Goal: Task Accomplishment & Management: Complete application form

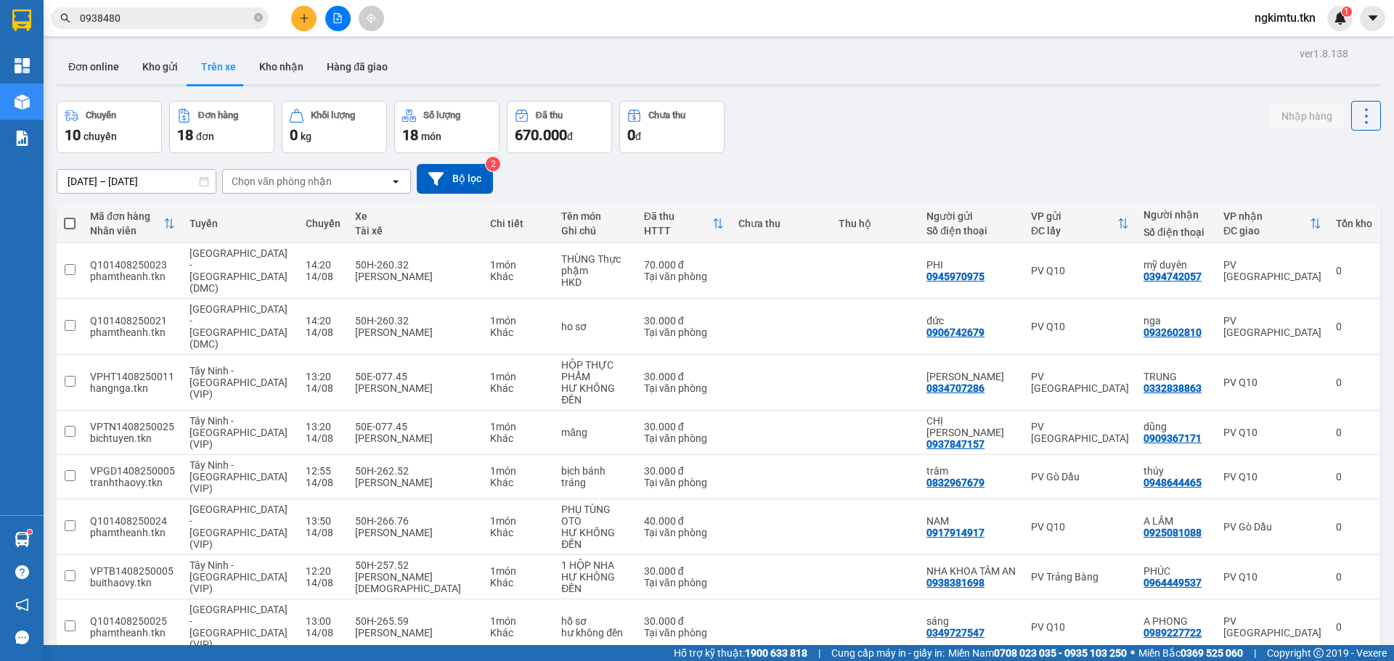
click at [240, 26] on span "0938480" at bounding box center [160, 18] width 218 height 22
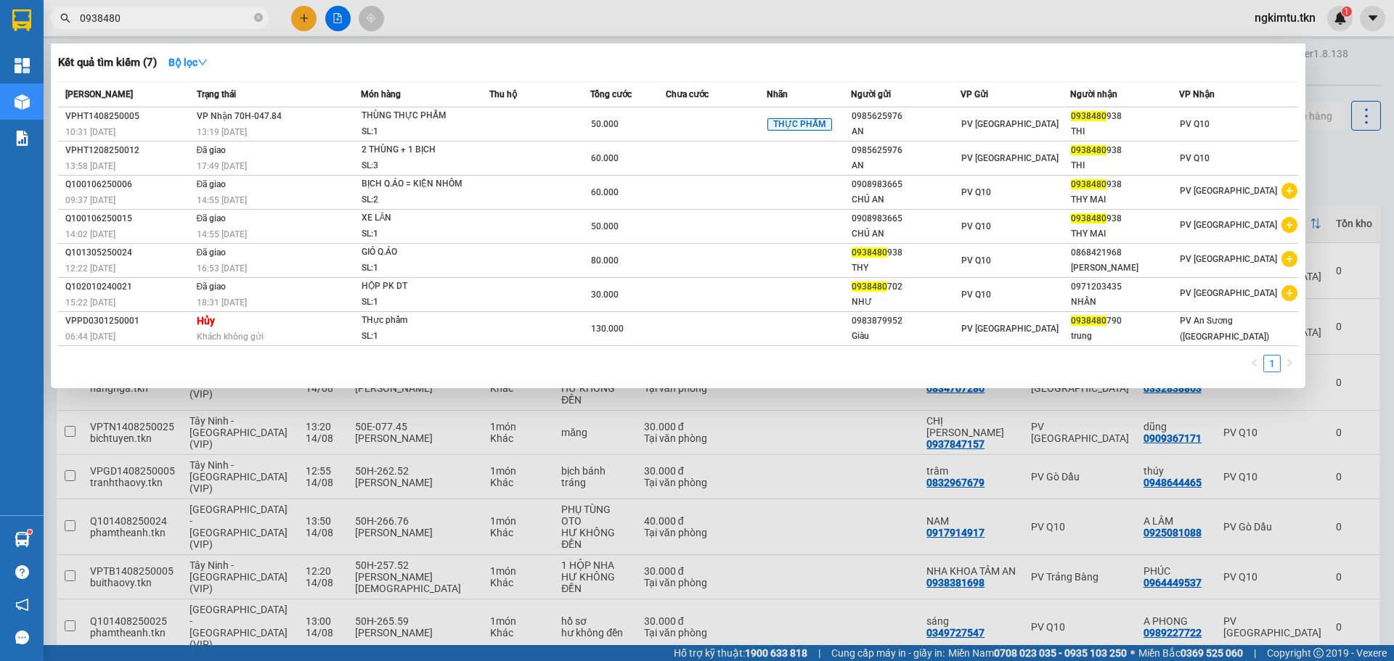
click at [238, 26] on span "0938480" at bounding box center [160, 18] width 218 height 22
click at [237, 16] on input "0938480" at bounding box center [165, 18] width 171 height 16
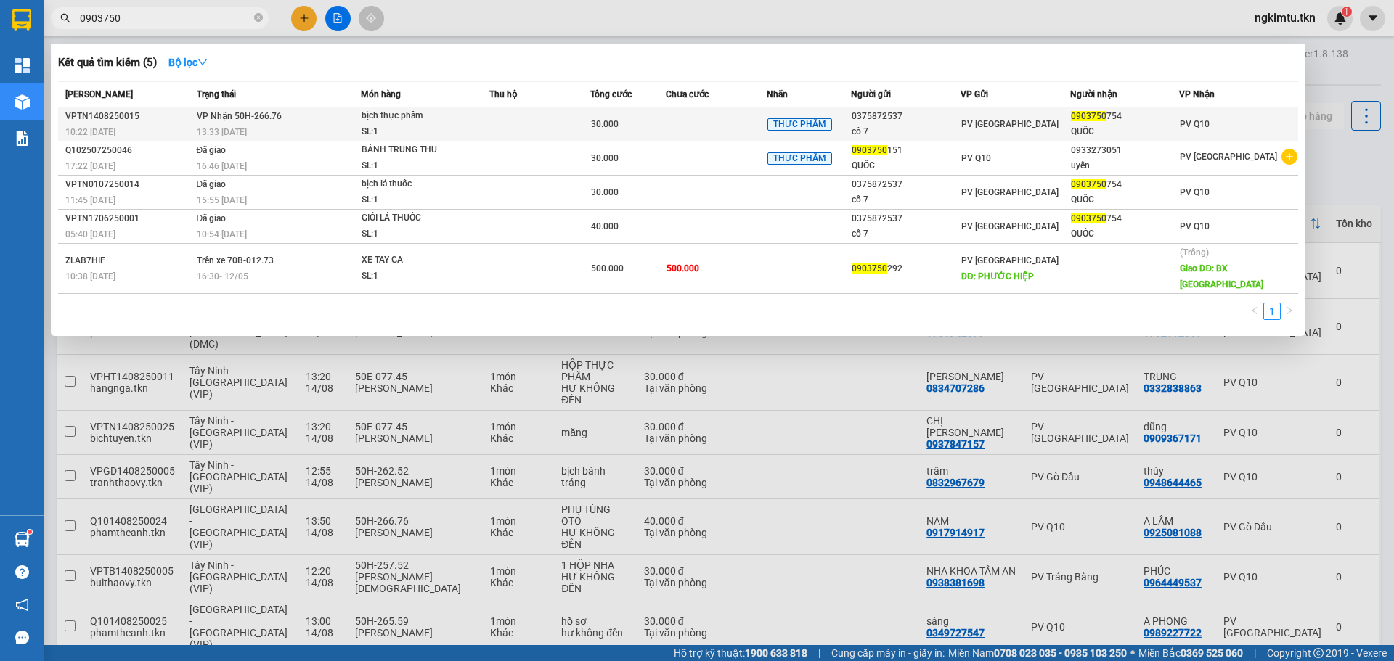
type input "0903750"
click at [658, 136] on td "30.000" at bounding box center [627, 124] width 75 height 34
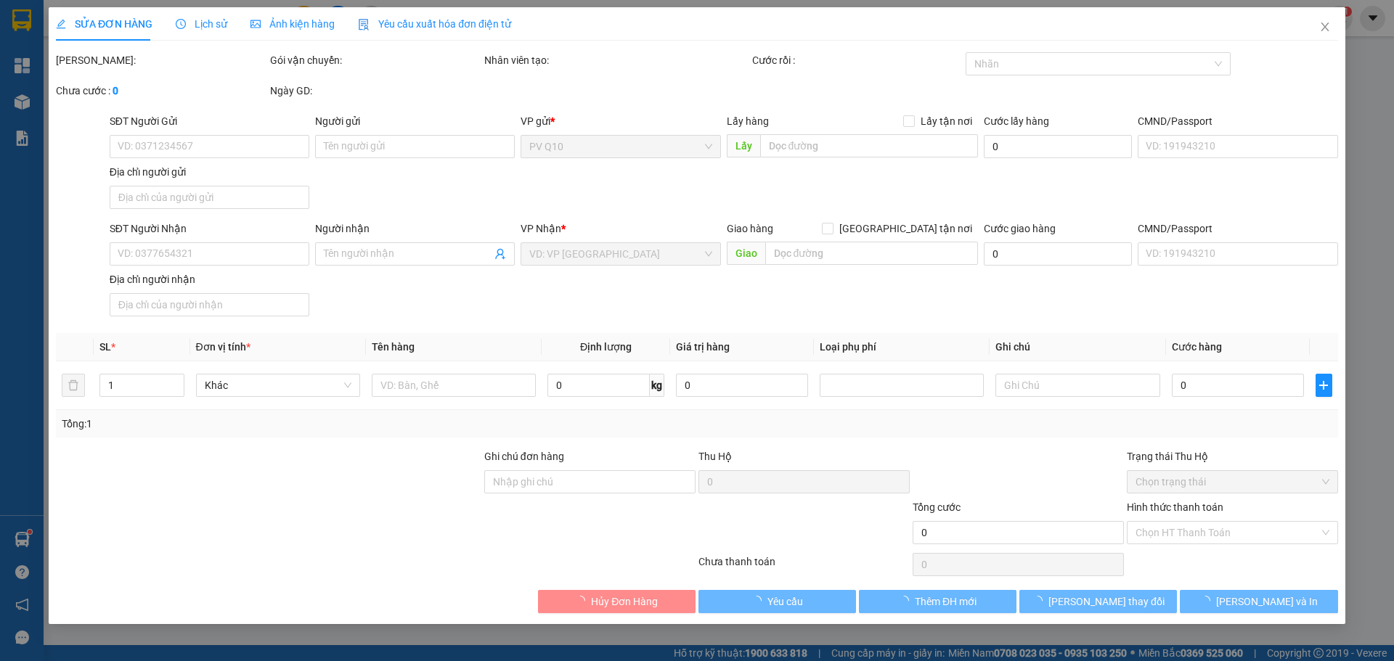
type input "0375872537"
type input "cô 7"
type input "0903750754"
type input "QUỐC"
type input "30.000"
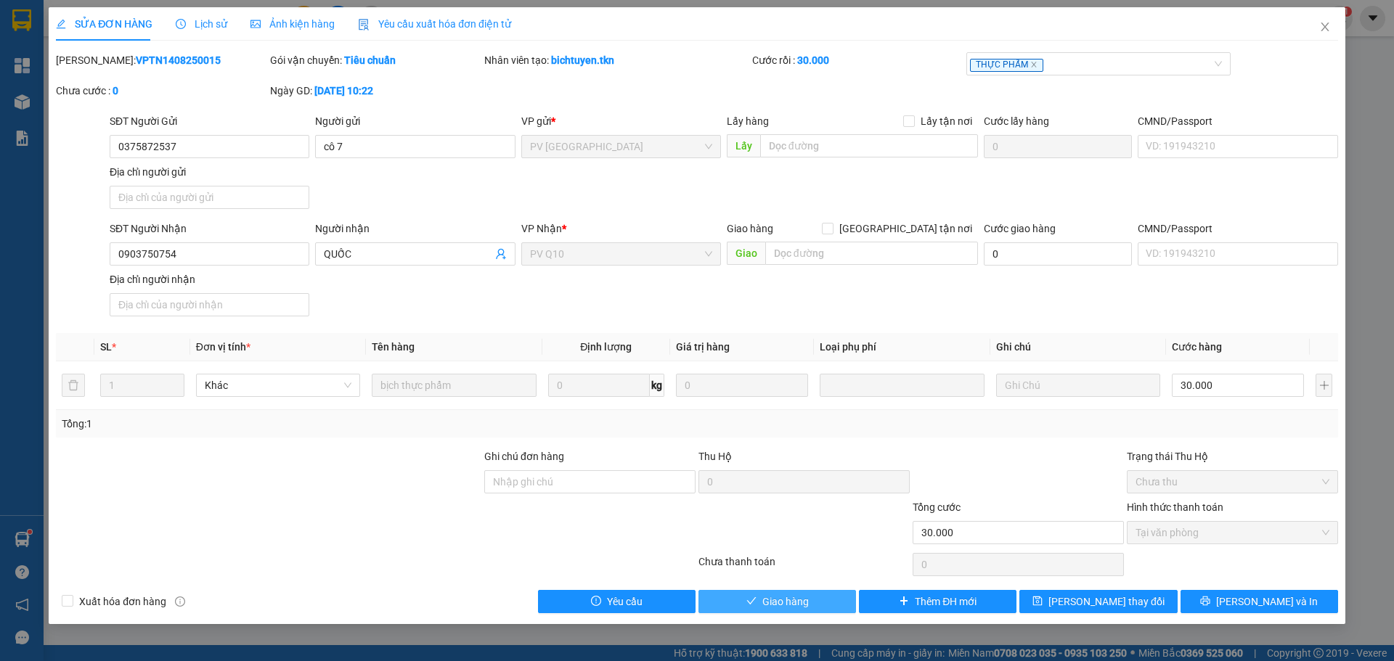
click at [809, 600] on button "Giao hàng" at bounding box center [777, 601] width 158 height 23
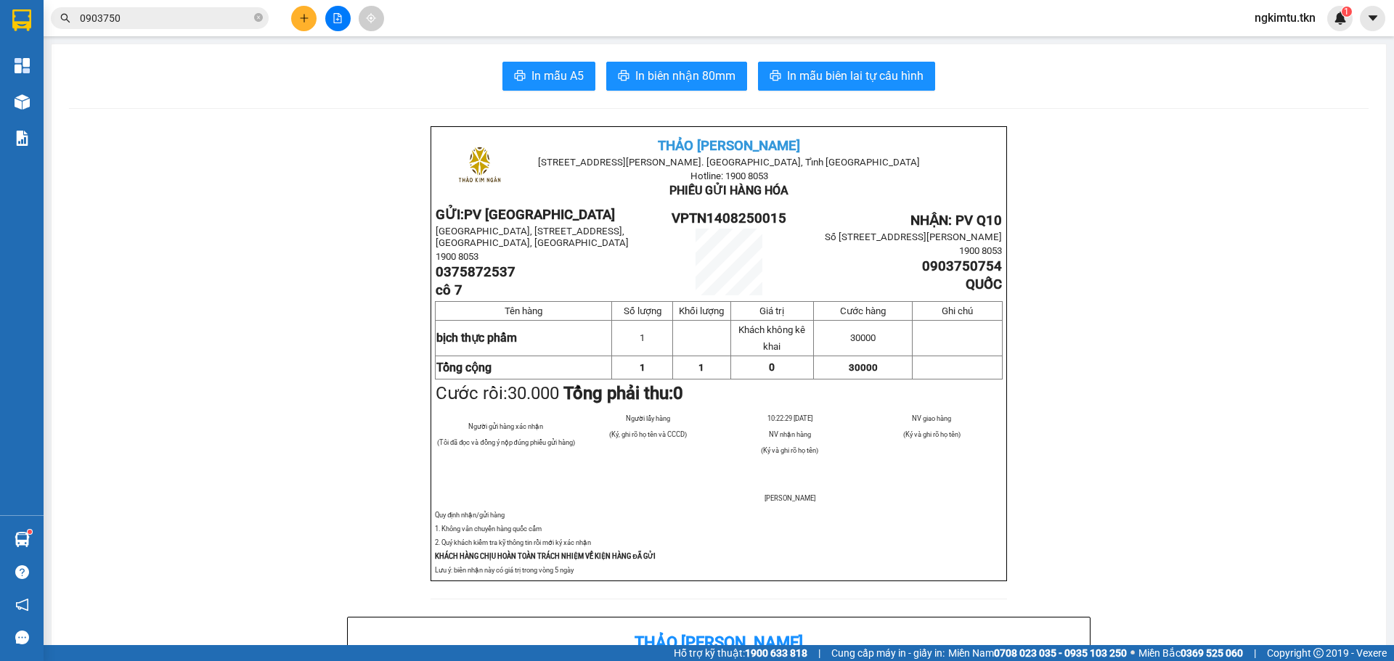
scroll to position [564, 0]
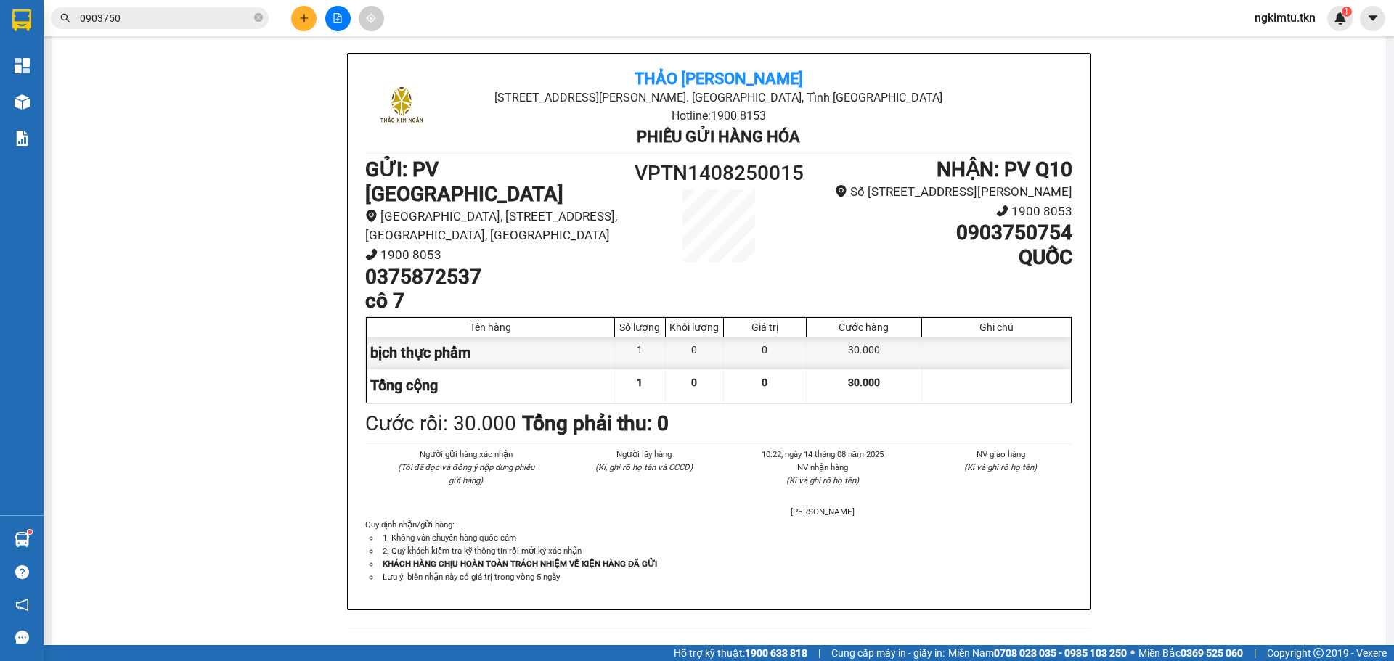
click at [305, 28] on button at bounding box center [303, 18] width 25 height 25
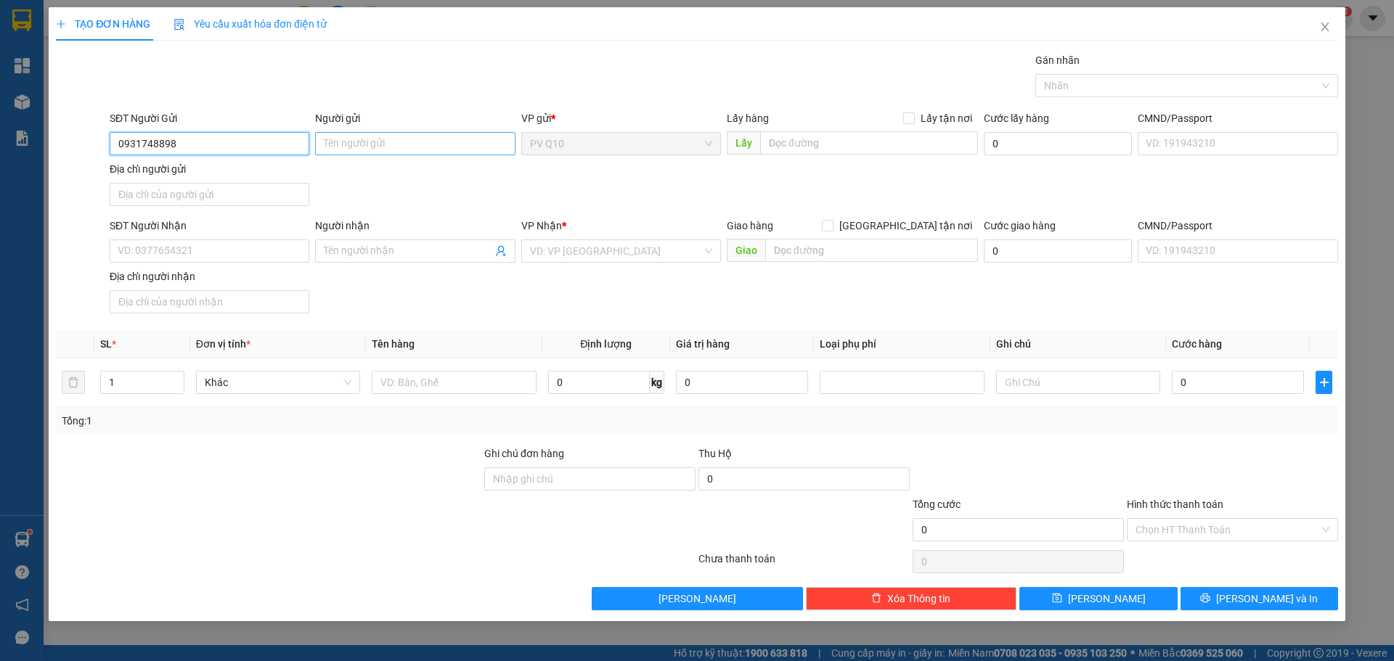
type input "0931748898"
click at [408, 148] on input "Người gửi" at bounding box center [415, 143] width 200 height 23
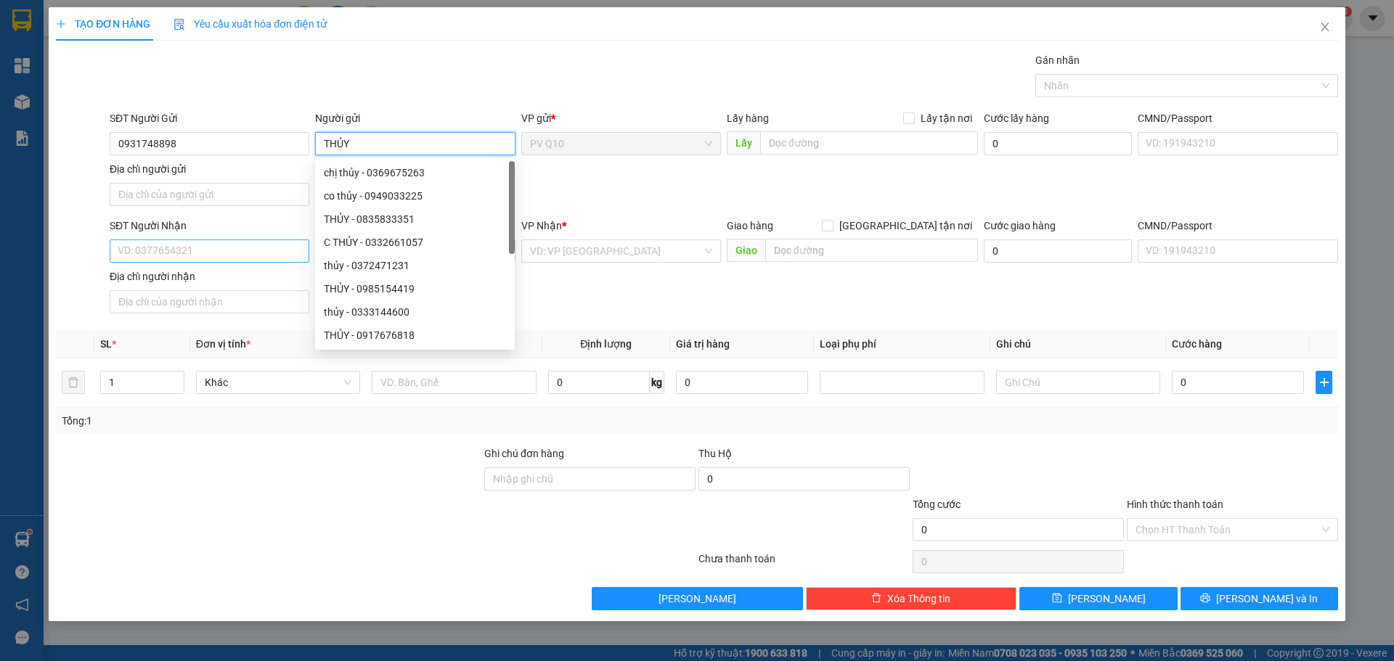
type input "THỦY"
click at [206, 244] on input "SĐT Người Nhận" at bounding box center [210, 251] width 200 height 23
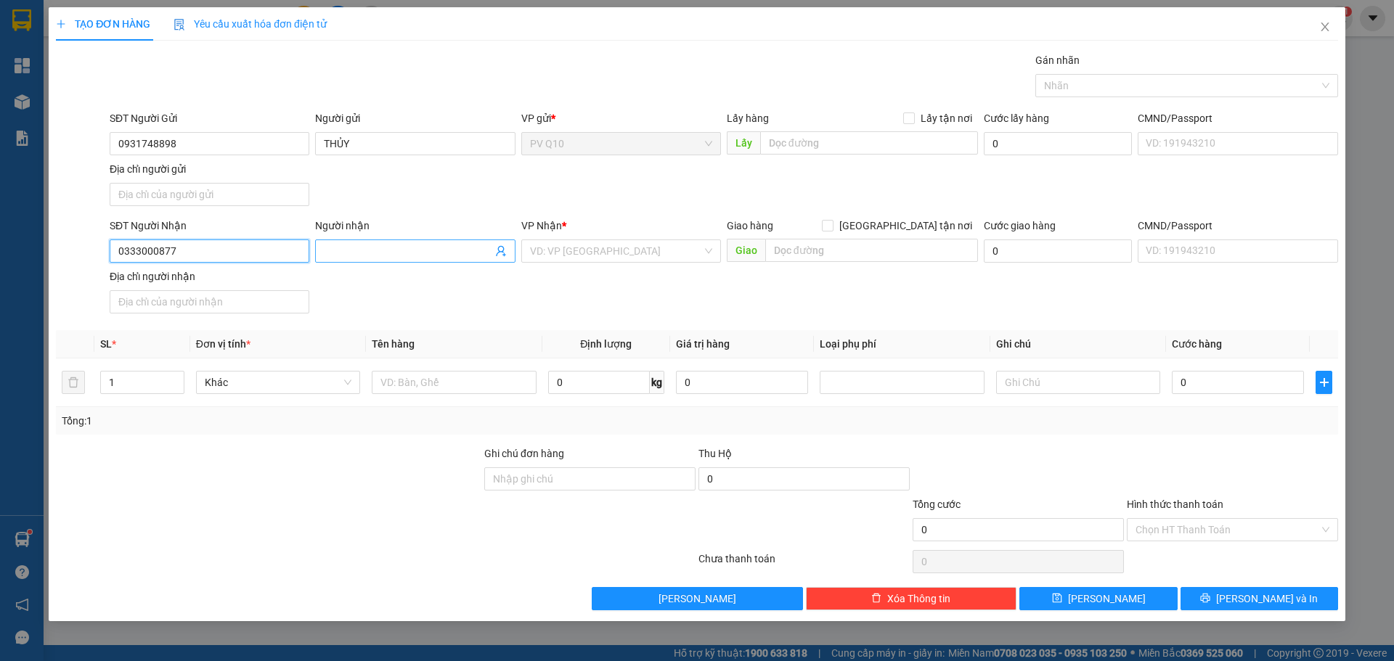
type input "0333000877"
click at [420, 251] on input "Người nhận" at bounding box center [408, 251] width 168 height 16
type input "VỊNH"
click at [672, 248] on input "search" at bounding box center [616, 251] width 172 height 22
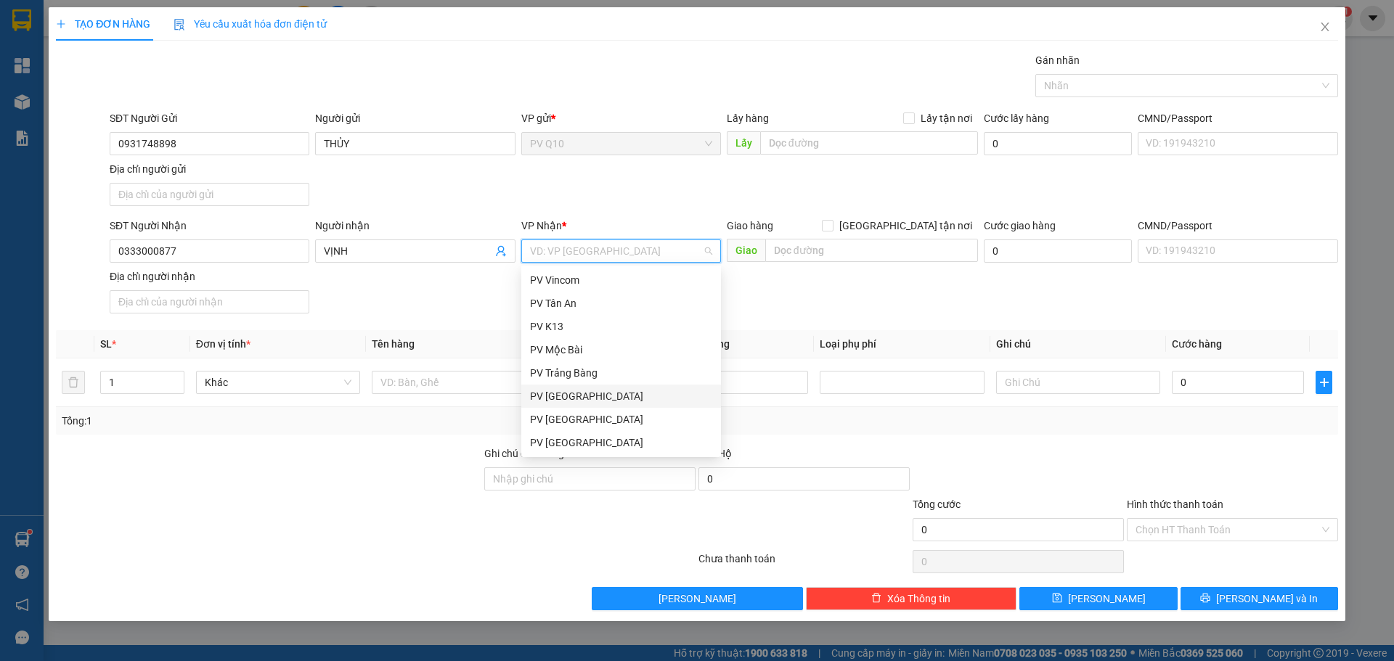
click at [658, 393] on div "PV [GEOGRAPHIC_DATA]" at bounding box center [621, 396] width 182 height 16
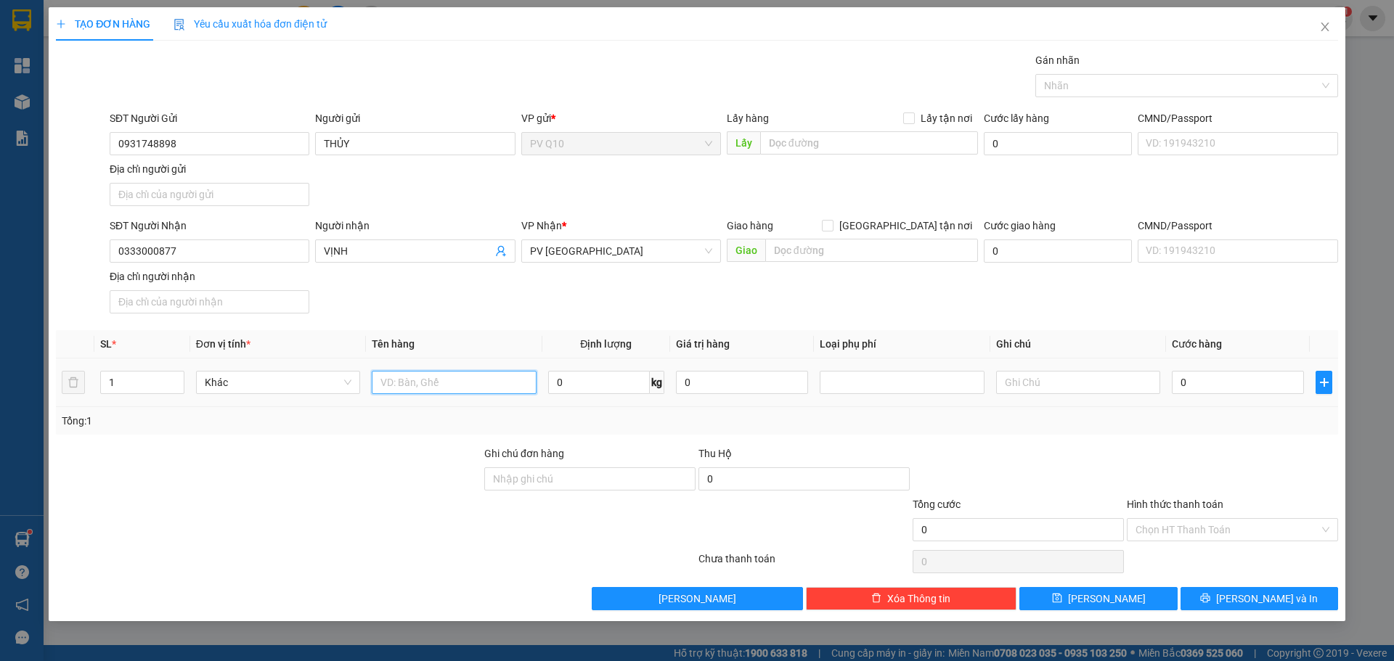
click at [469, 388] on input "text" at bounding box center [454, 382] width 164 height 23
click at [1249, 391] on input "0" at bounding box center [1238, 382] width 132 height 23
type input "5"
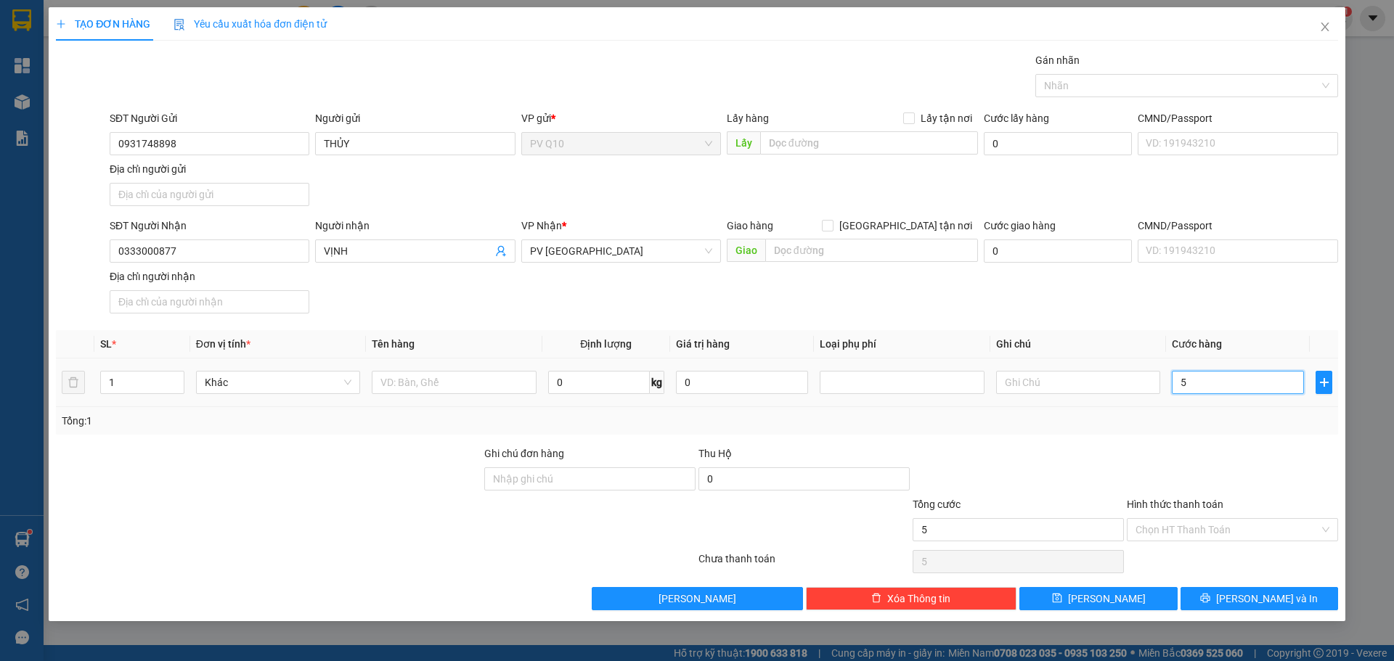
type input "50"
type input "50.000"
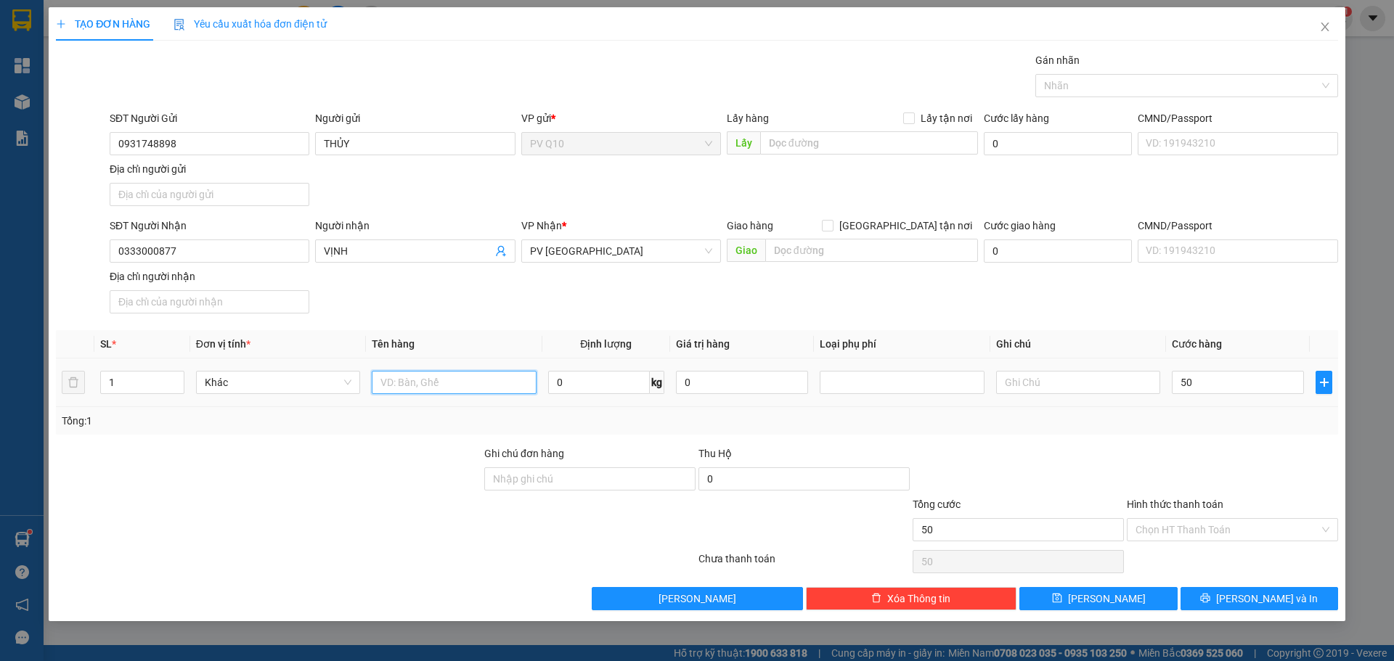
type input "50.000"
click at [458, 393] on input "text" at bounding box center [454, 382] width 164 height 23
type input "MÁY IN"
click at [1100, 383] on input "text" at bounding box center [1078, 382] width 164 height 23
type input "HƯ"
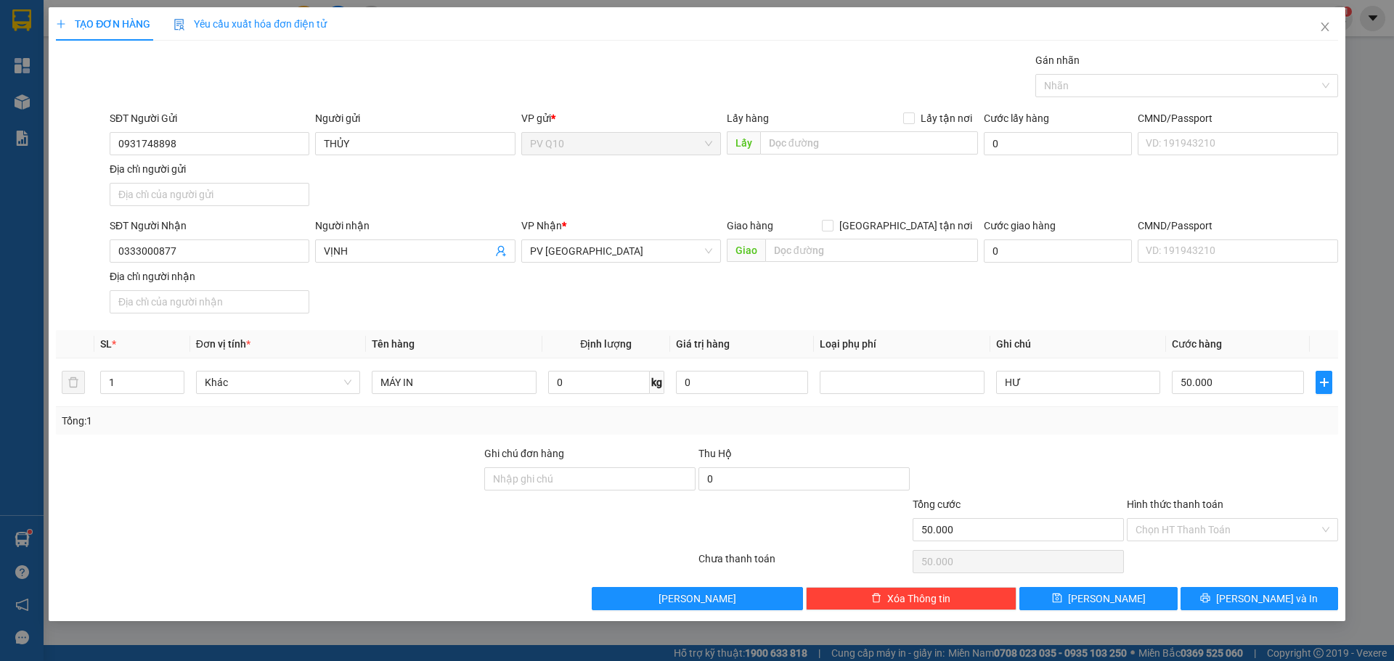
click at [1194, 515] on div "Hình thức thanh toán" at bounding box center [1232, 508] width 211 height 22
click at [1186, 533] on input "Hình thức thanh toán" at bounding box center [1227, 530] width 184 height 22
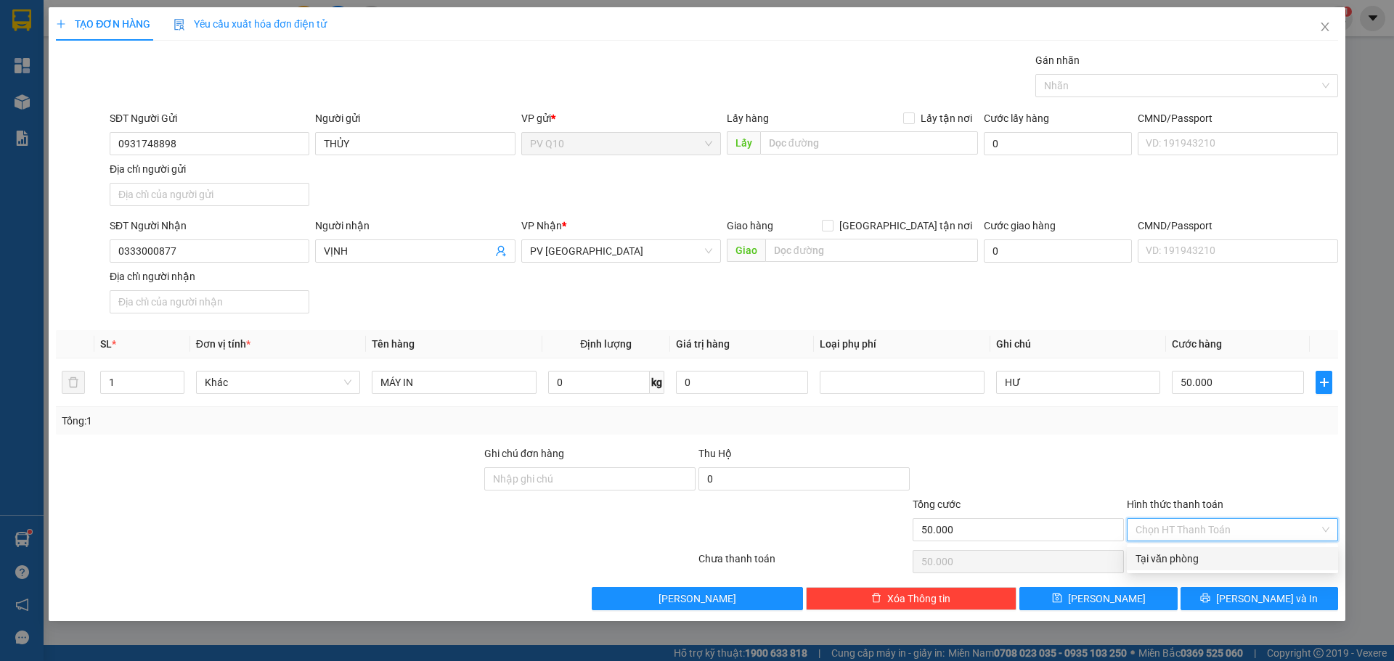
click at [1181, 559] on div "Tại văn phòng" at bounding box center [1232, 559] width 194 height 16
type input "0"
click at [1012, 465] on div at bounding box center [1018, 471] width 214 height 51
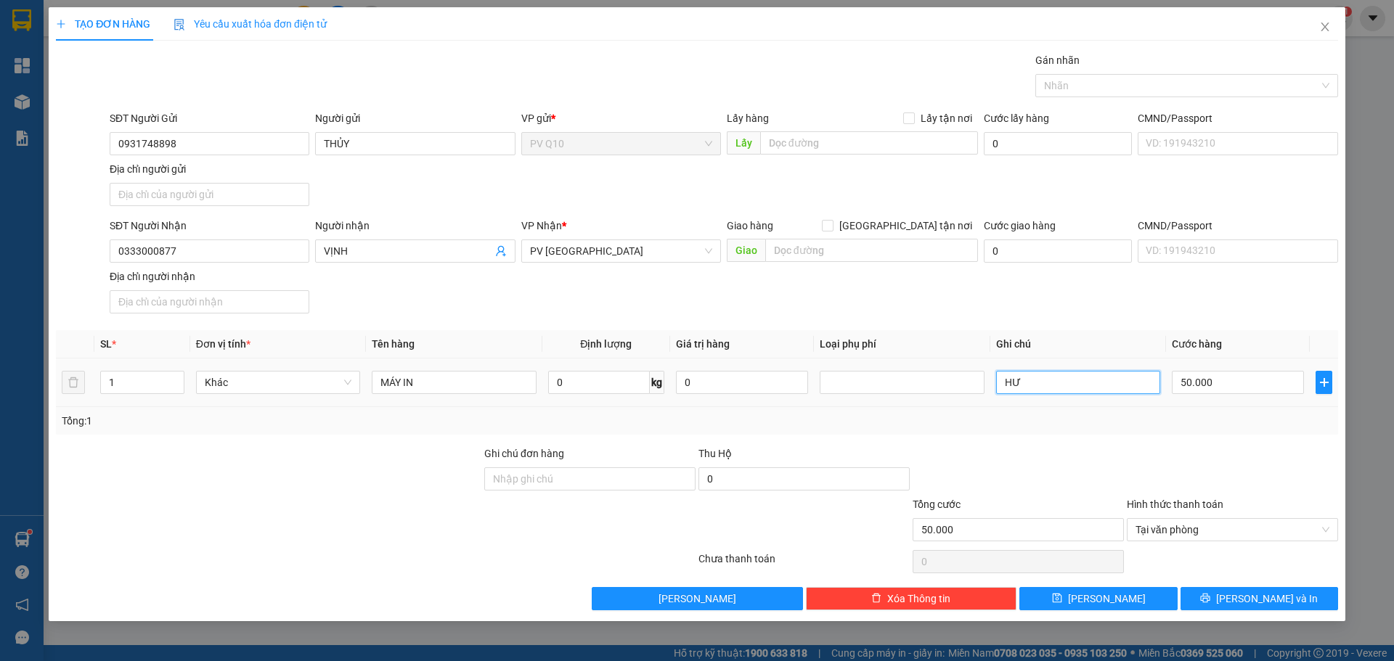
click at [1117, 383] on input "HƯ" at bounding box center [1078, 382] width 164 height 23
type input "HƯ KHỒNG ĐỀN"
click at [1210, 593] on icon "printer" at bounding box center [1205, 598] width 10 height 10
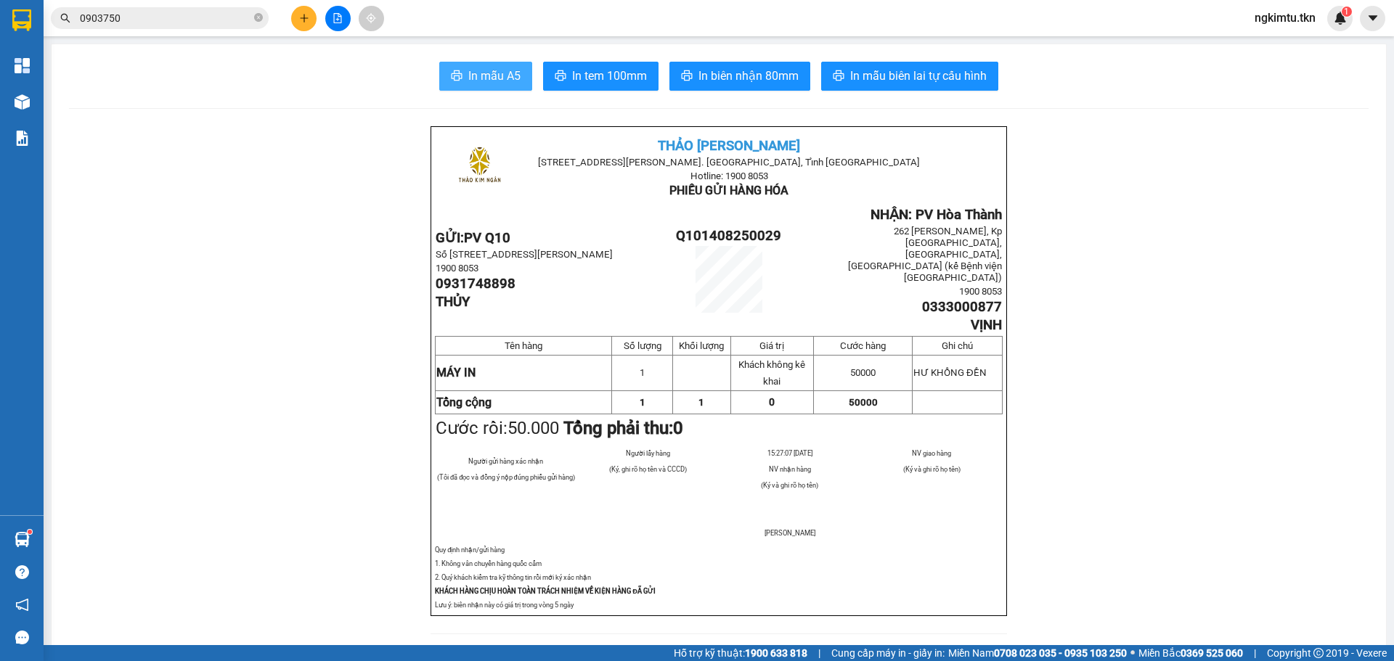
click at [481, 75] on span "In mẫu A5" at bounding box center [494, 76] width 52 height 18
